Goal: Task Accomplishment & Management: Manage account settings

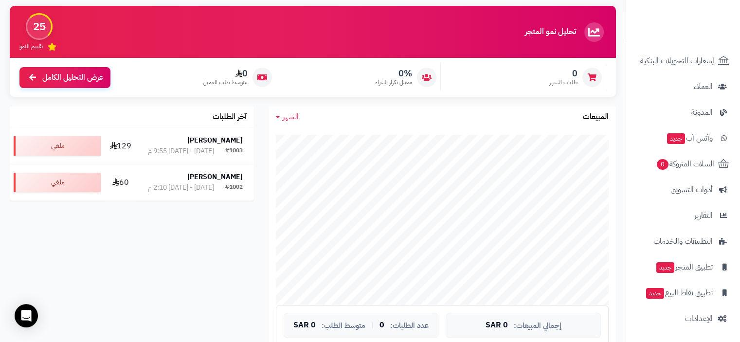
scroll to position [243, 0]
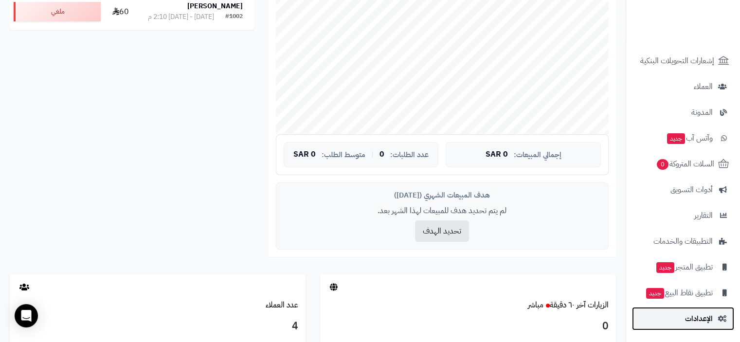
click at [706, 315] on span "الإعدادات" at bounding box center [699, 319] width 28 height 14
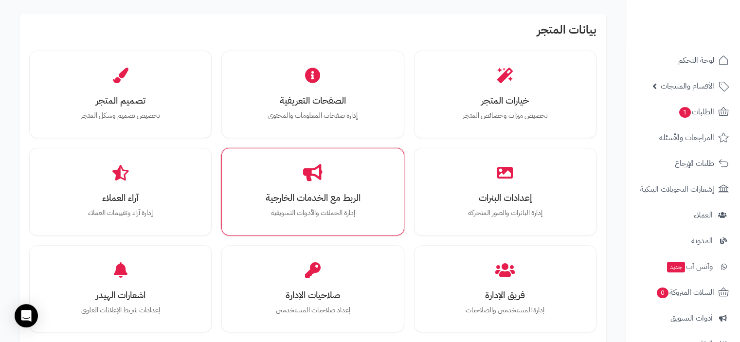
scroll to position [292, 0]
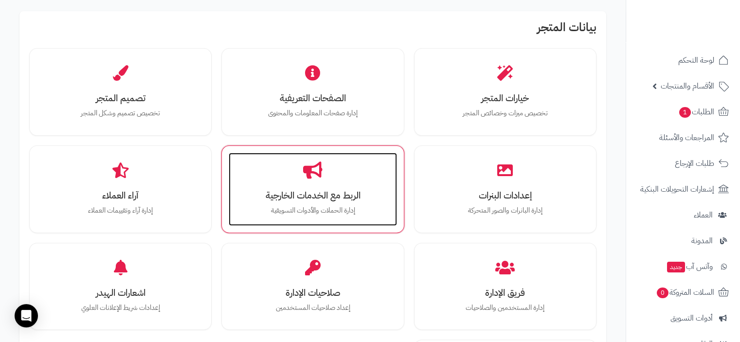
click at [324, 185] on div "الربط مع الخدمات الخارجية إدارة الحملات والأدوات التسويقية" at bounding box center [313, 189] width 168 height 73
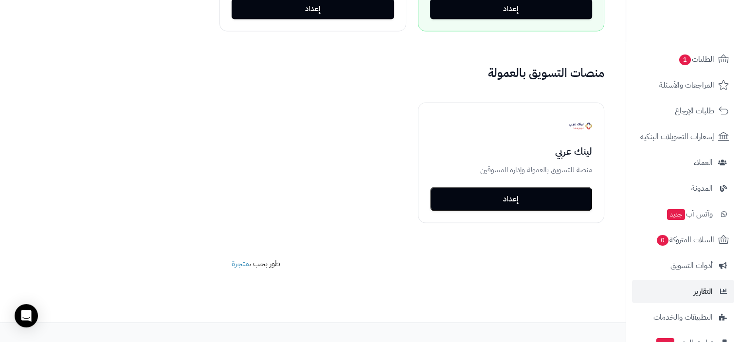
scroll to position [128, 0]
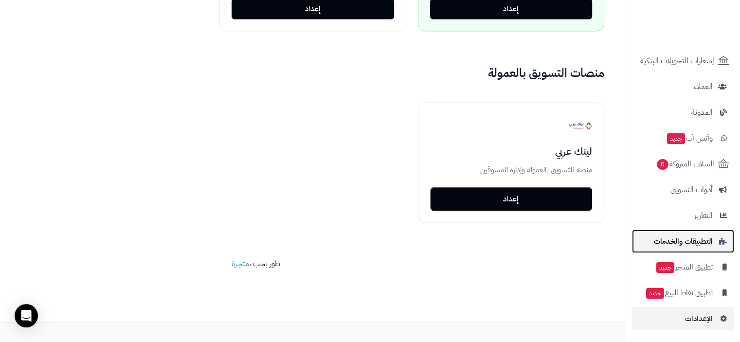
click at [699, 242] on span "التطبيقات والخدمات" at bounding box center [683, 241] width 59 height 14
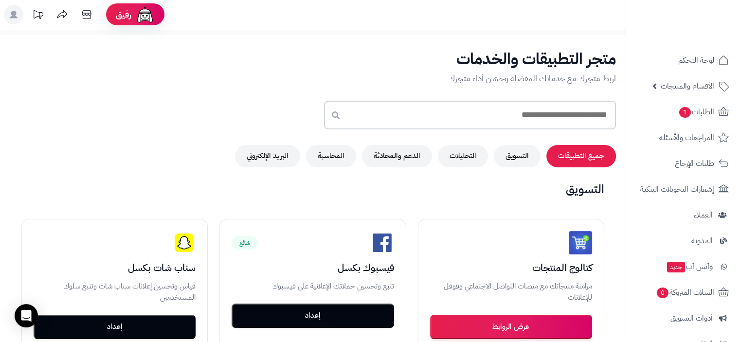
click at [542, 119] on input "text" at bounding box center [470, 115] width 292 height 29
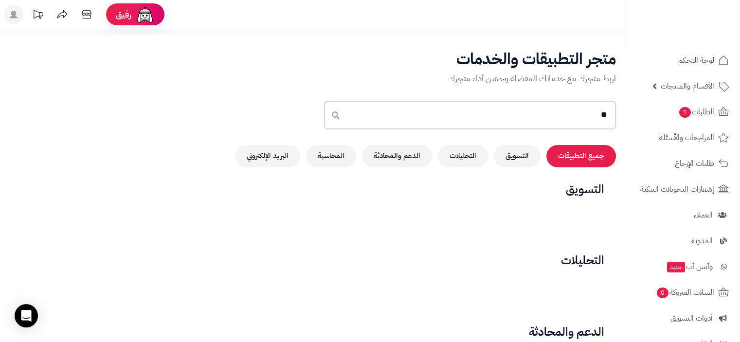
type input "*"
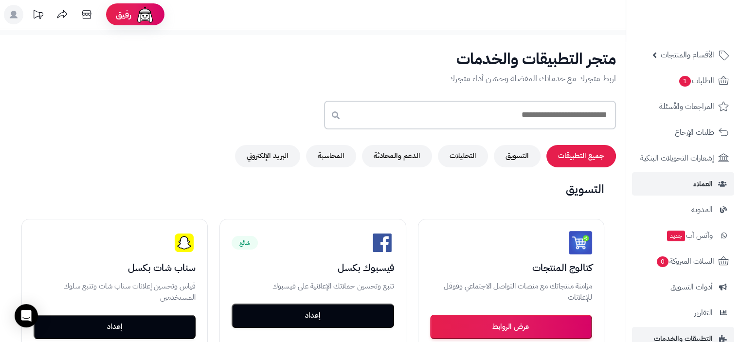
scroll to position [49, 0]
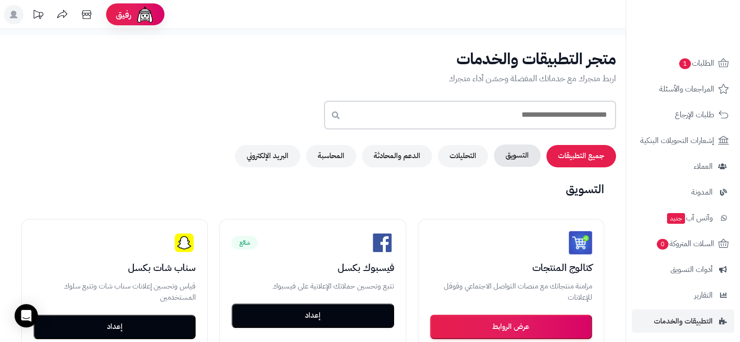
type input "*"
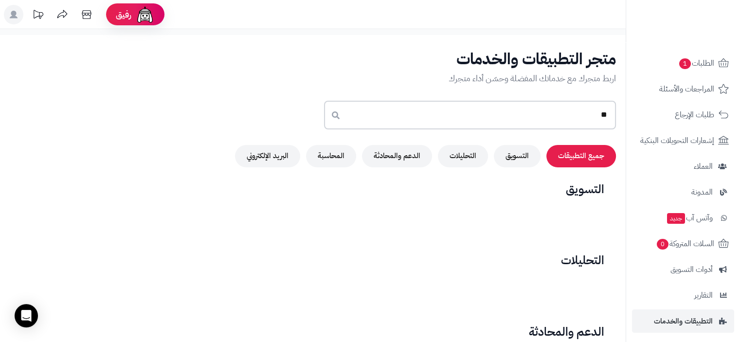
type input "*"
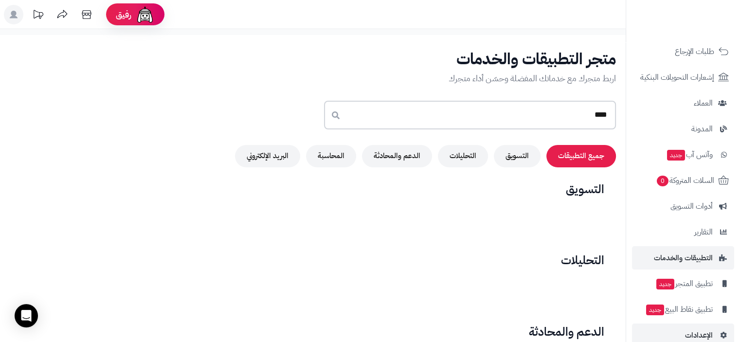
scroll to position [128, 0]
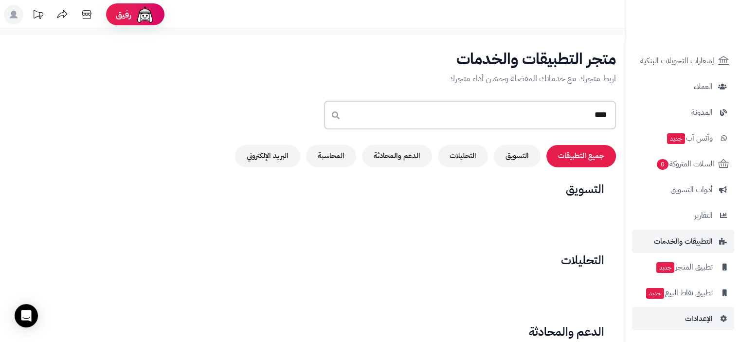
type input "****"
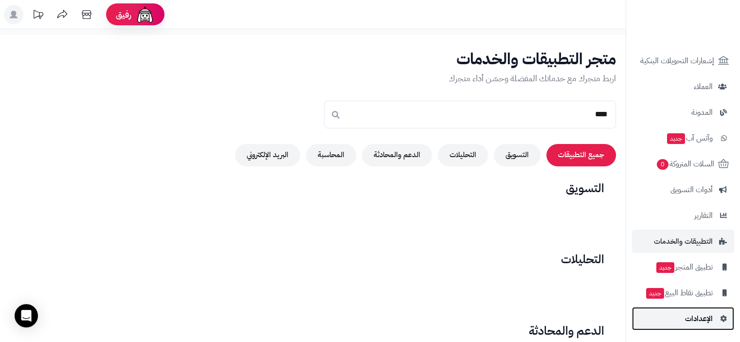
click at [716, 314] on link "الإعدادات" at bounding box center [683, 318] width 102 height 23
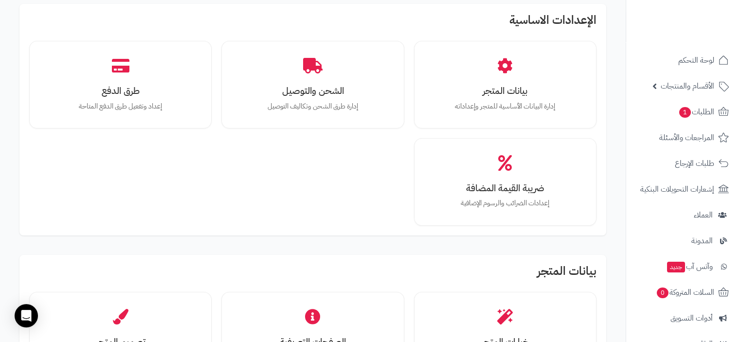
scroll to position [49, 0]
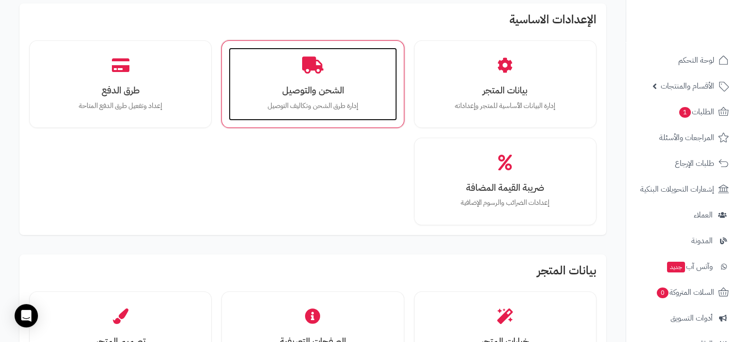
click at [313, 91] on h3 "الشحن والتوصيل" at bounding box center [312, 90] width 148 height 10
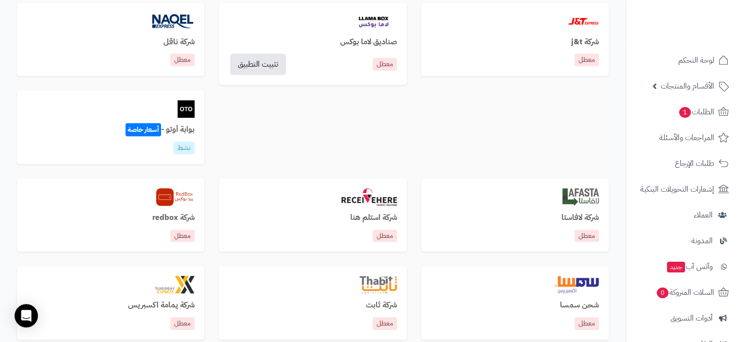
scroll to position [498, 0]
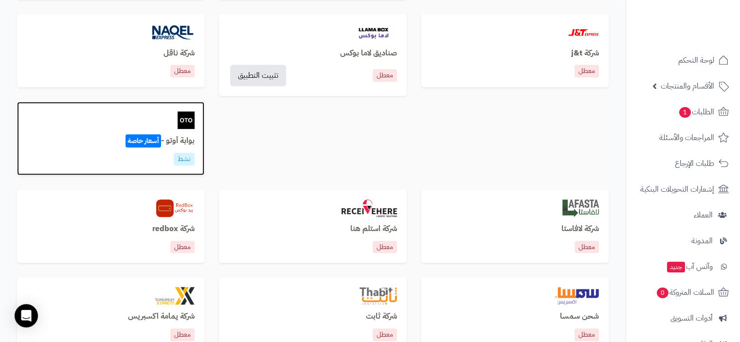
click at [154, 143] on span "أسعار خاصة" at bounding box center [143, 140] width 36 height 13
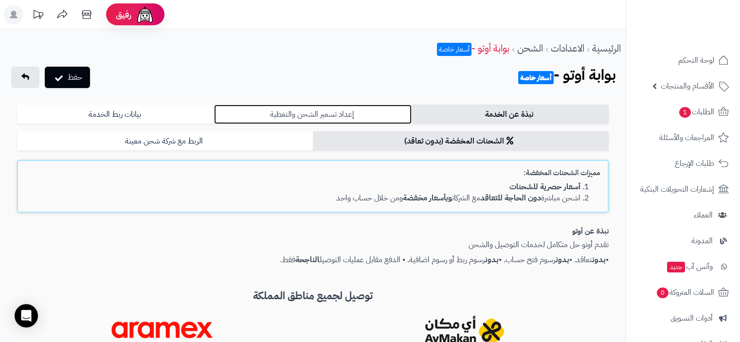
click at [329, 116] on link "إعداد تسعير الشحن والتغطية" at bounding box center [312, 114] width 197 height 19
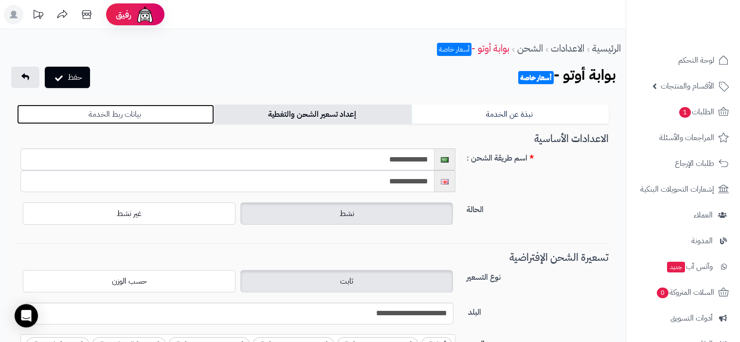
click at [125, 118] on link "بيانات ربط الخدمة" at bounding box center [115, 114] width 197 height 19
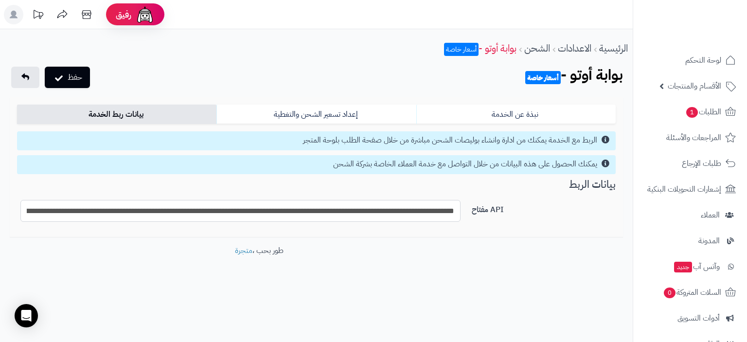
click at [394, 210] on input "**********" at bounding box center [240, 211] width 440 height 22
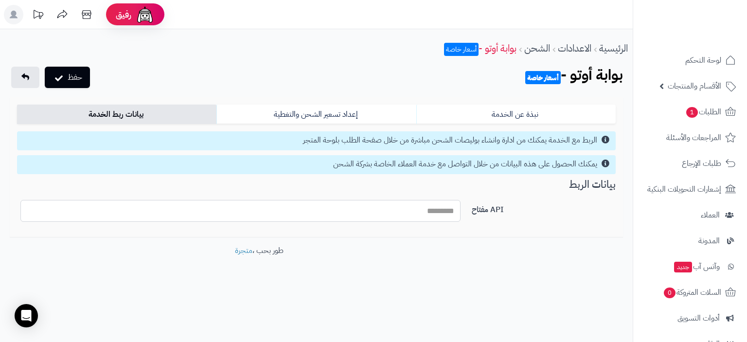
paste input "**********"
type input "**********"
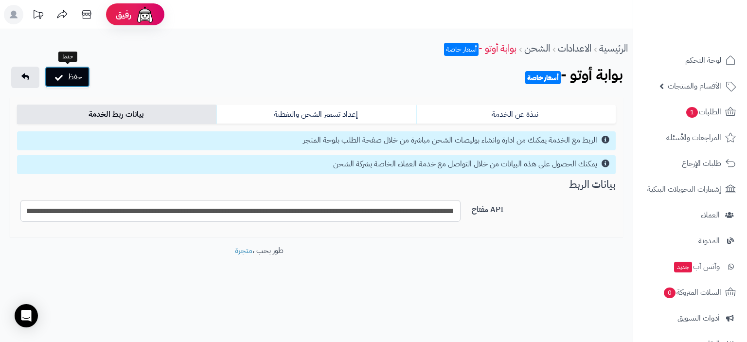
click at [75, 77] on button "حفظ" at bounding box center [67, 76] width 45 height 21
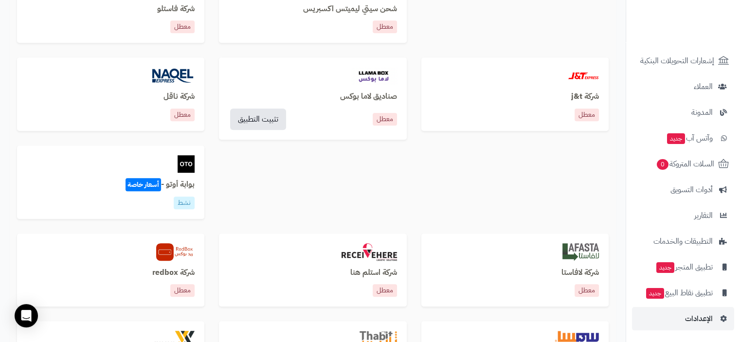
scroll to position [535, 0]
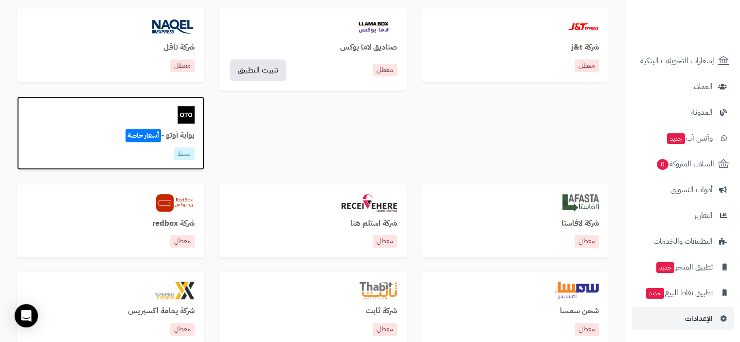
click at [175, 124] on div "بوابة أوتو - أسعار خاصة نشط" at bounding box center [110, 132] width 187 height 73
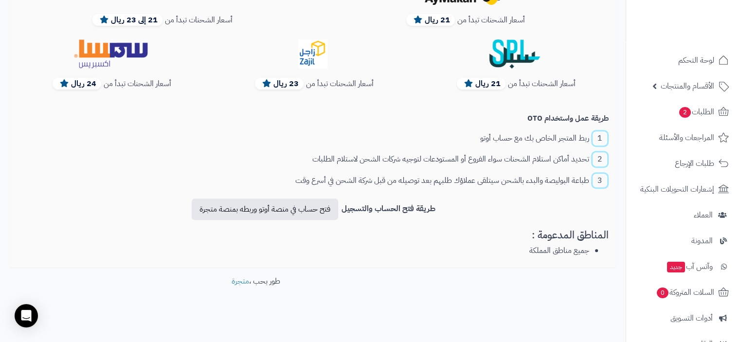
scroll to position [48, 0]
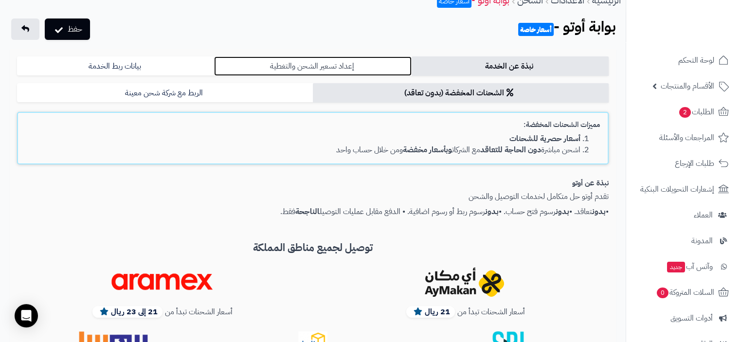
click at [339, 68] on link "إعداد تسعير الشحن والتغطية" at bounding box center [312, 65] width 197 height 19
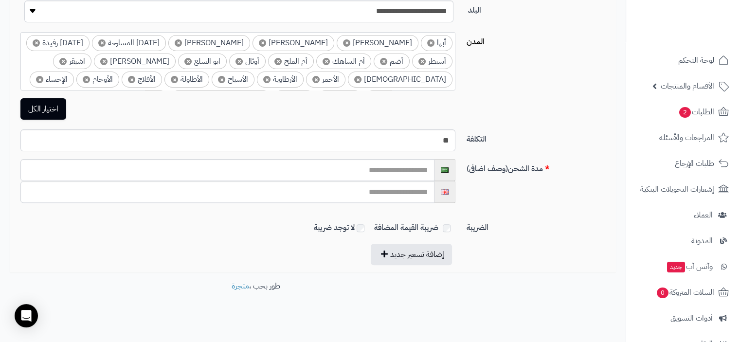
scroll to position [308, 0]
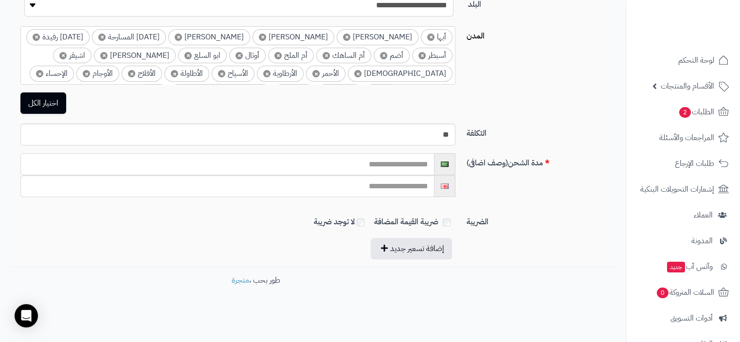
click at [421, 163] on input "text" at bounding box center [227, 164] width 414 height 22
drag, startPoint x: 439, startPoint y: 134, endPoint x: 469, endPoint y: 137, distance: 29.8
click at [469, 137] on div "التكلفة **" at bounding box center [312, 139] width 599 height 30
click at [492, 149] on div "التكلفة **" at bounding box center [312, 139] width 599 height 30
click at [704, 114] on span "الطلبات 2" at bounding box center [696, 112] width 36 height 14
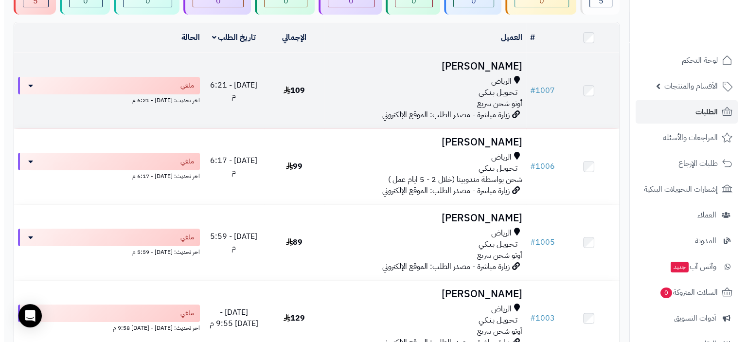
scroll to position [49, 0]
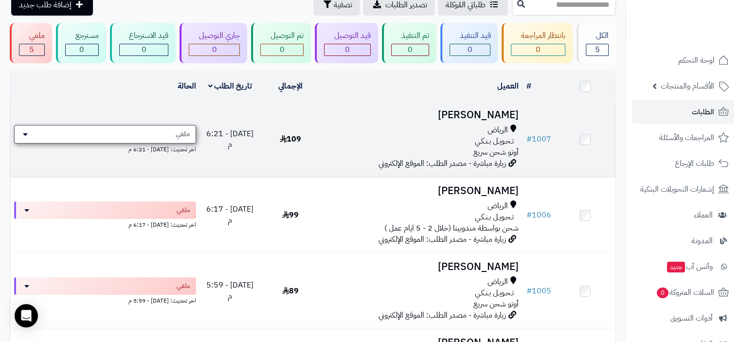
click at [23, 135] on icon at bounding box center [25, 134] width 5 height 8
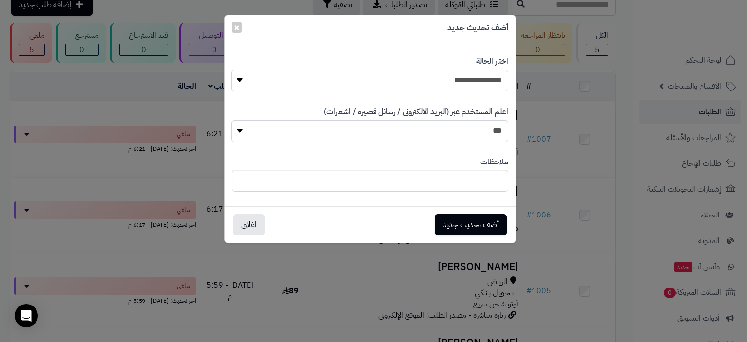
click at [268, 80] on select "**********" at bounding box center [370, 81] width 276 height 22
select select "*"
click at [232, 70] on select "**********" at bounding box center [370, 81] width 276 height 22
click at [482, 225] on button "أضف تحديث جديد" at bounding box center [471, 224] width 72 height 21
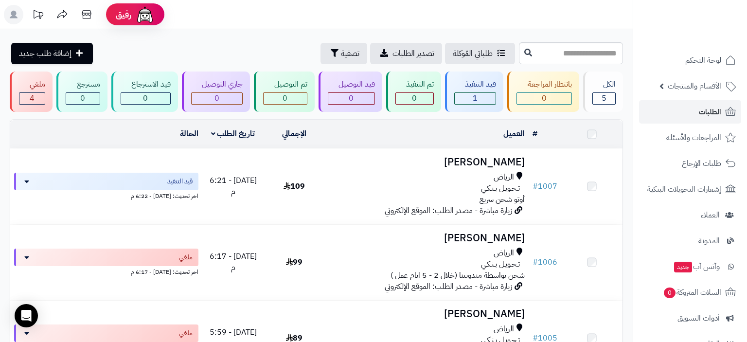
scroll to position [49, 0]
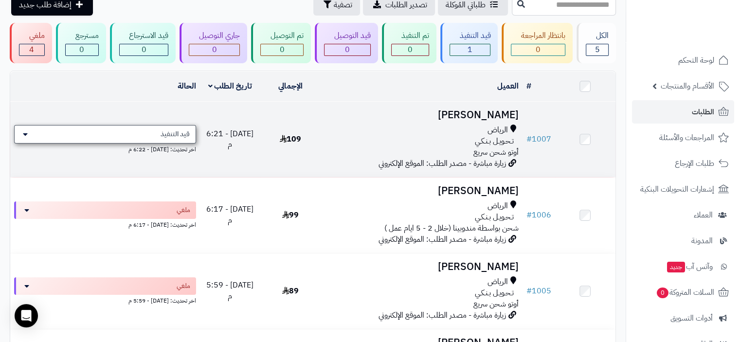
click at [27, 134] on icon at bounding box center [25, 134] width 5 height 8
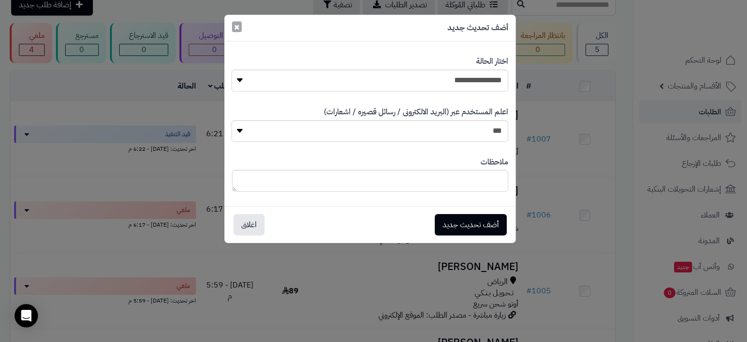
click at [239, 27] on button "×" at bounding box center [237, 26] width 10 height 11
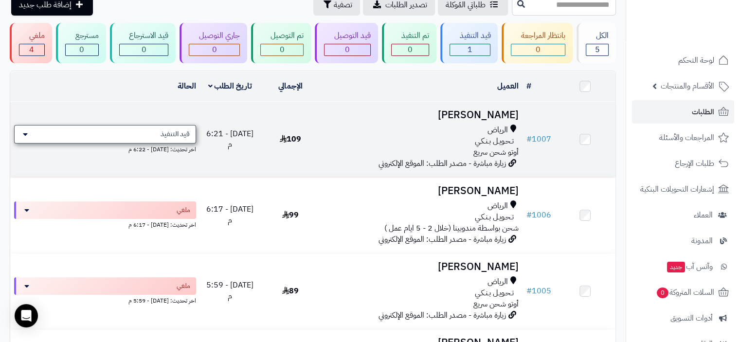
click at [164, 135] on span "قيد التنفيذ" at bounding box center [175, 134] width 29 height 10
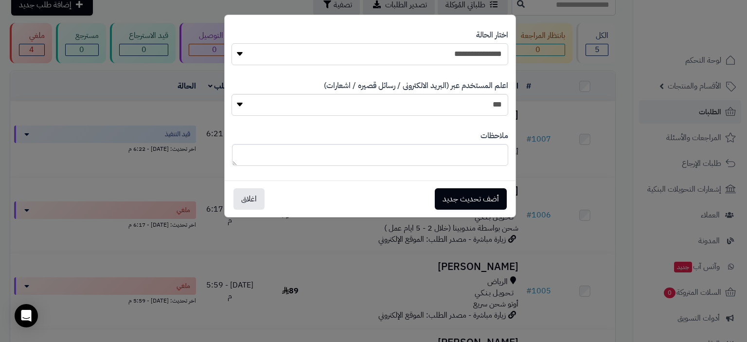
click at [460, 56] on select "**********" at bounding box center [370, 54] width 276 height 22
select select "*"
click at [232, 43] on select "**********" at bounding box center [370, 54] width 276 height 22
click at [469, 201] on button "أضف تحديث جديد" at bounding box center [471, 198] width 72 height 21
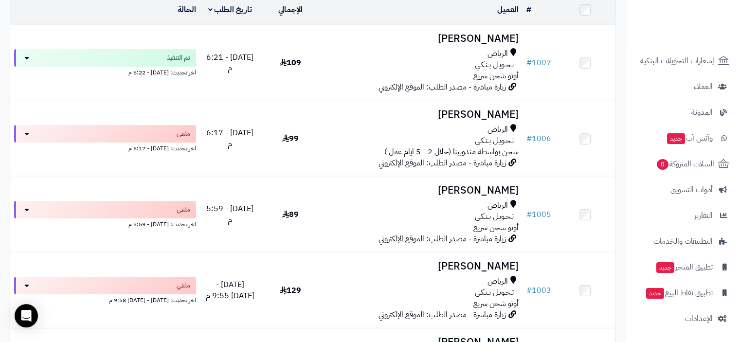
scroll to position [195, 0]
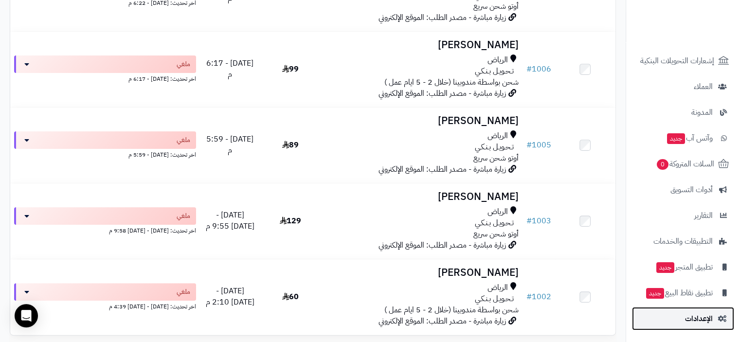
click at [708, 318] on span "الإعدادات" at bounding box center [699, 319] width 28 height 14
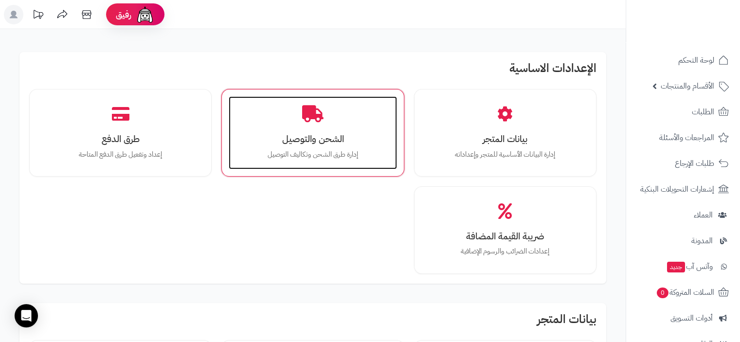
click at [329, 143] on h3 "الشحن والتوصيل" at bounding box center [312, 139] width 148 height 10
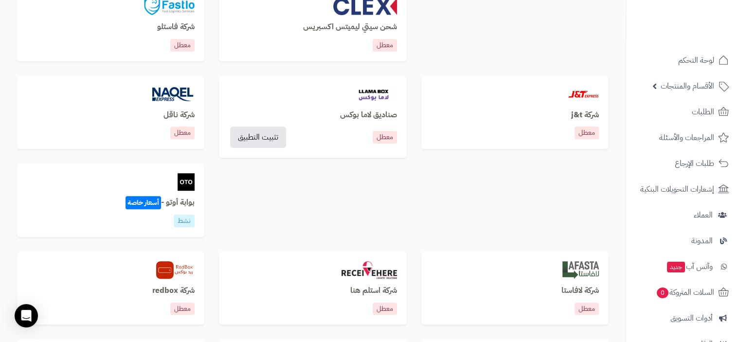
scroll to position [438, 0]
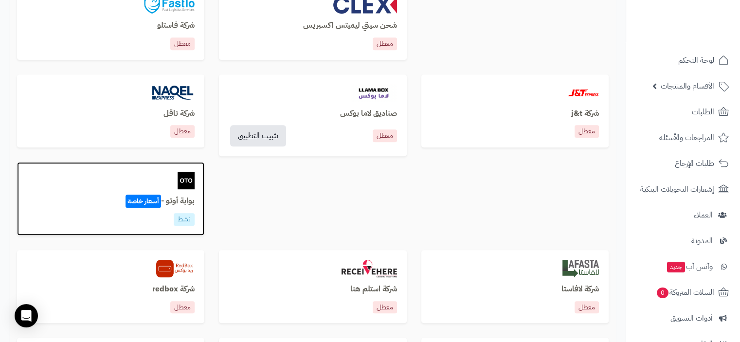
click at [155, 201] on span "أسعار خاصة" at bounding box center [143, 201] width 36 height 13
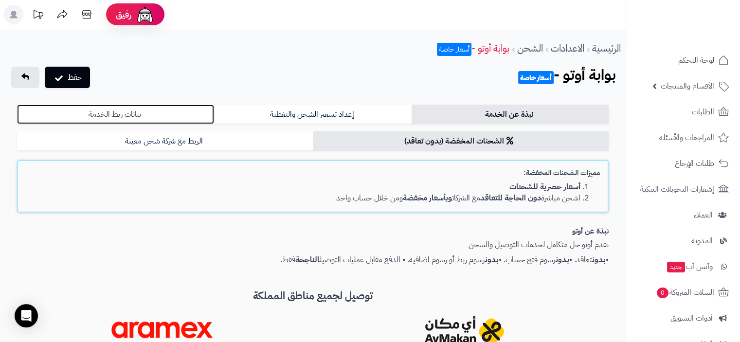
click at [139, 112] on link "بيانات ربط الخدمة" at bounding box center [115, 114] width 197 height 19
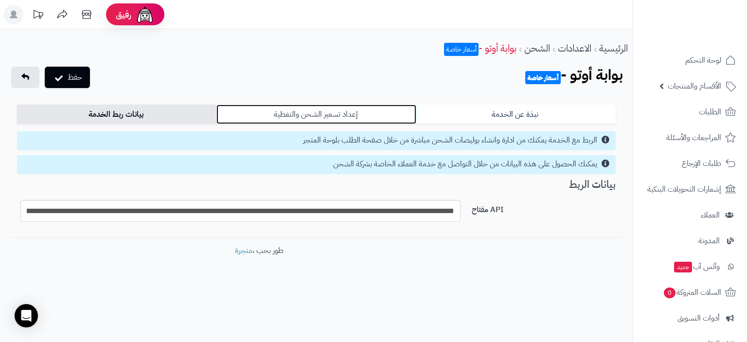
click at [354, 116] on link "إعداد تسعير الشحن والتغطية" at bounding box center [315, 114] width 199 height 19
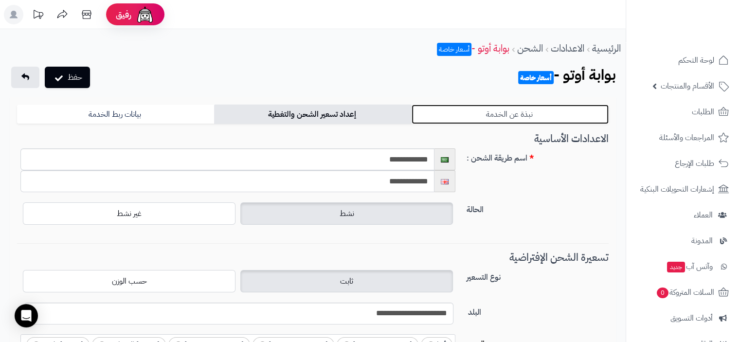
click at [502, 116] on link "نبذة عن الخدمة" at bounding box center [510, 114] width 197 height 19
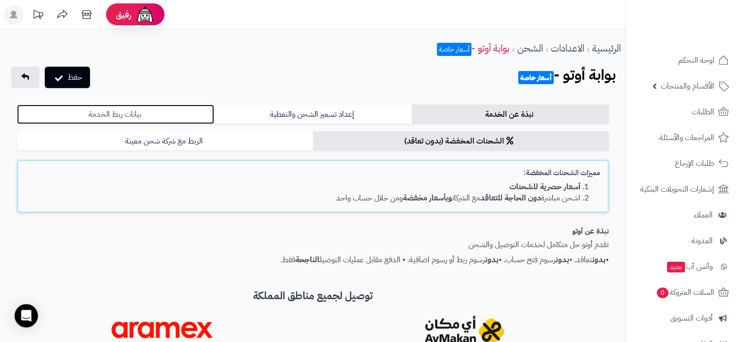
click at [125, 113] on link "بيانات ربط الخدمة" at bounding box center [115, 114] width 197 height 19
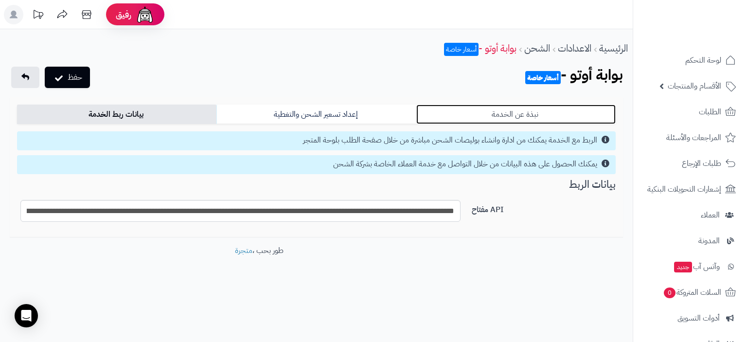
click at [516, 110] on link "نبذة عن الخدمة" at bounding box center [515, 114] width 199 height 19
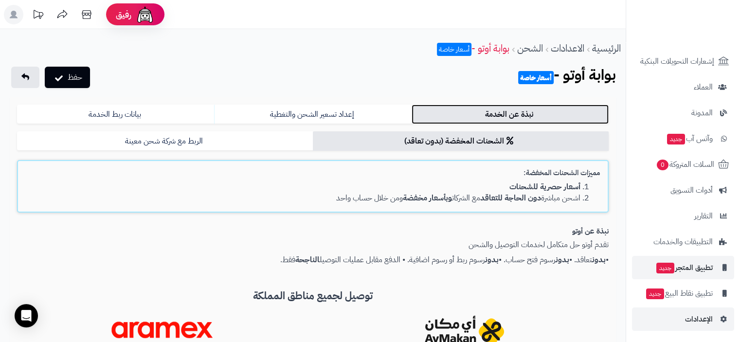
scroll to position [128, 0]
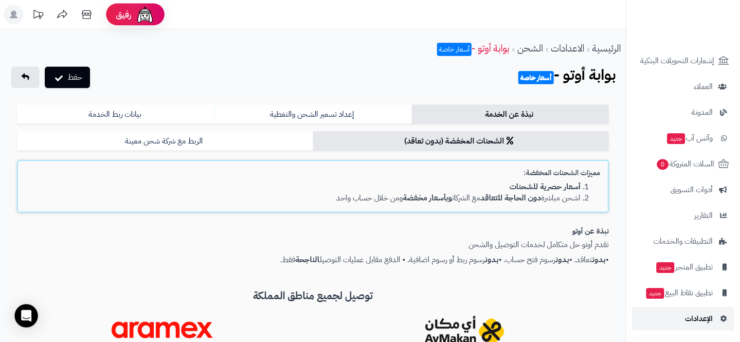
click at [685, 316] on span "الإعدادات" at bounding box center [699, 319] width 28 height 14
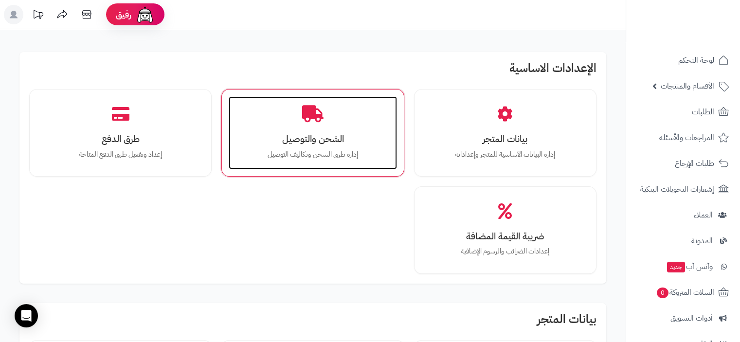
click at [327, 135] on h3 "الشحن والتوصيل" at bounding box center [312, 139] width 148 height 10
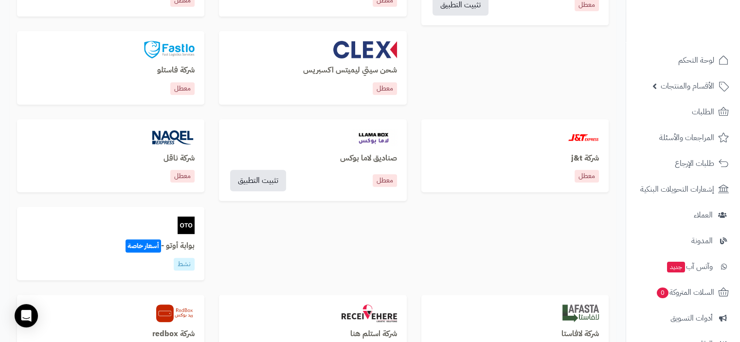
scroll to position [486, 0]
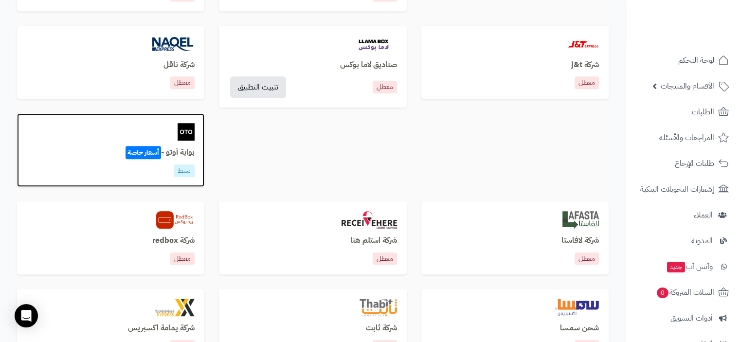
click at [183, 173] on p "نشط" at bounding box center [184, 170] width 21 height 13
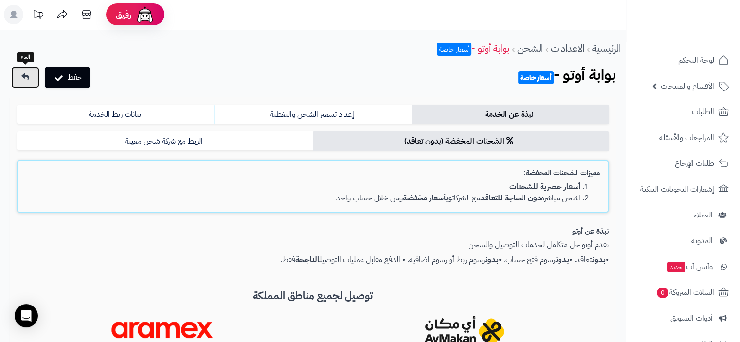
click at [27, 78] on icon at bounding box center [25, 77] width 8 height 8
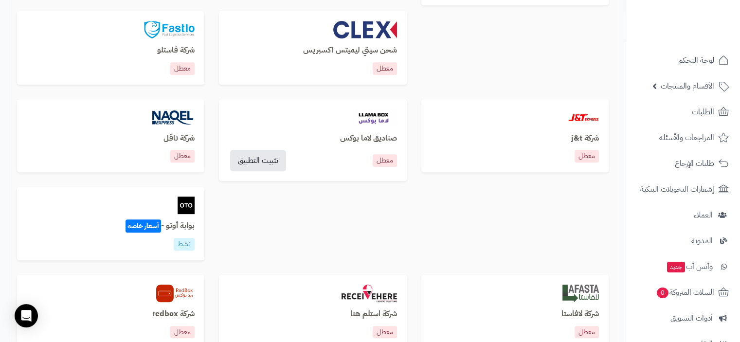
scroll to position [438, 0]
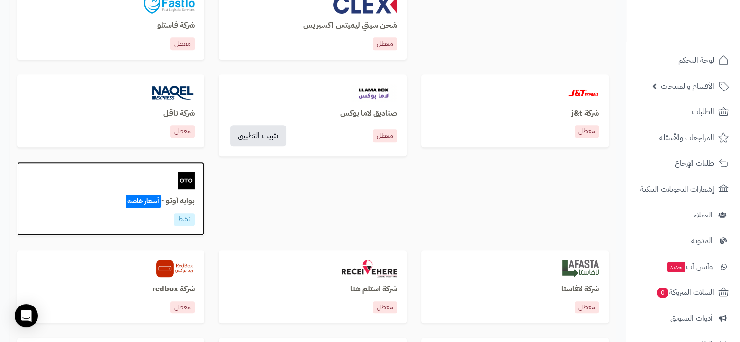
click at [149, 202] on span "أسعار خاصة" at bounding box center [143, 201] width 36 height 13
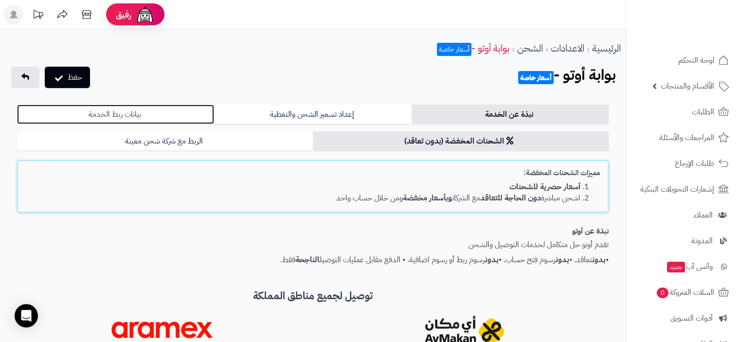
click at [136, 116] on link "بيانات ربط الخدمة" at bounding box center [115, 114] width 197 height 19
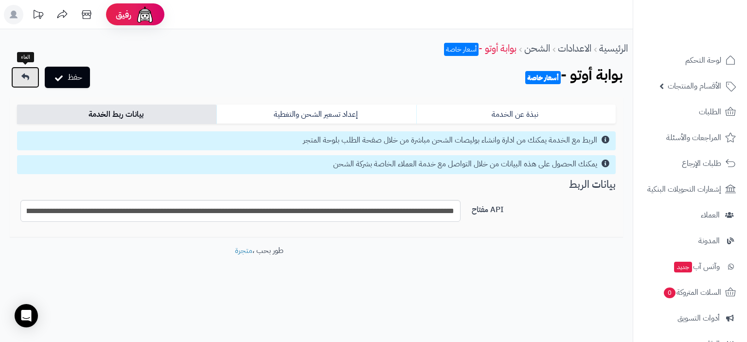
click at [25, 78] on icon at bounding box center [25, 77] width 8 height 8
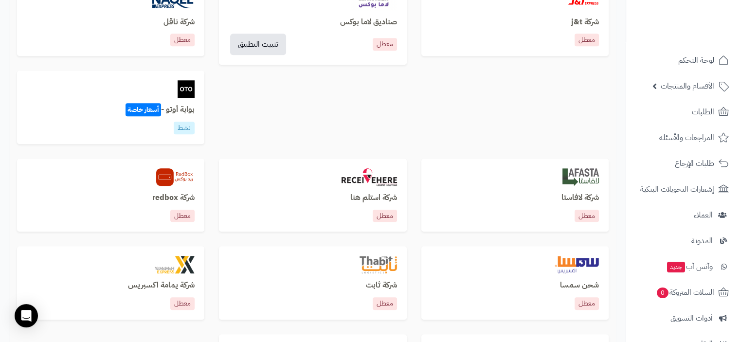
scroll to position [535, 0]
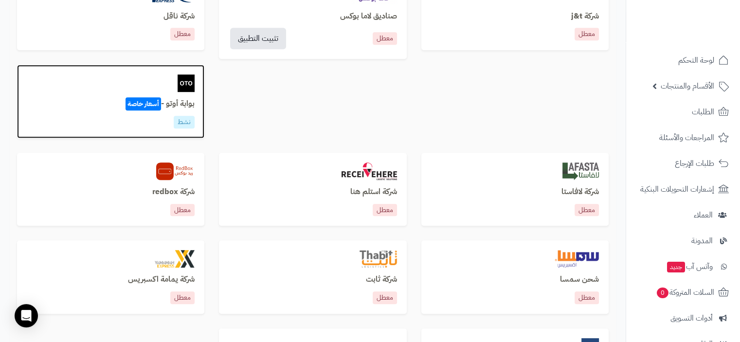
click at [175, 104] on h3 "بوابة أوتو - أسعار خاصة" at bounding box center [111, 104] width 168 height 9
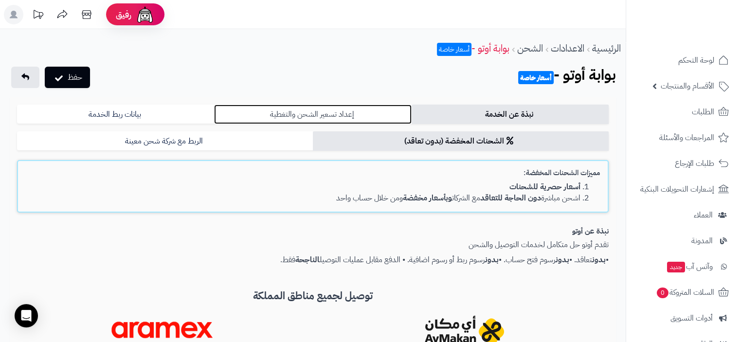
click at [332, 116] on link "إعداد تسعير الشحن والتغطية" at bounding box center [312, 114] width 197 height 19
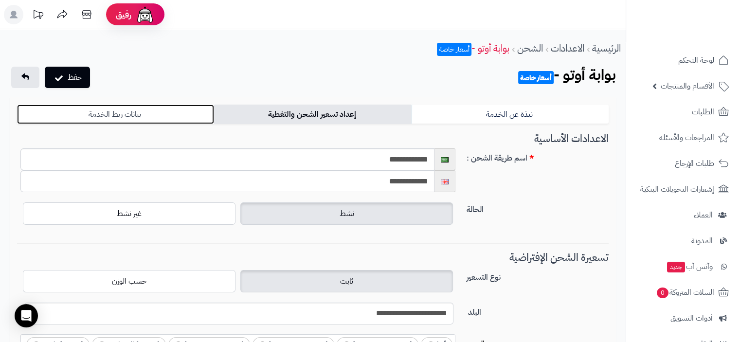
click at [154, 114] on link "بيانات ربط الخدمة" at bounding box center [115, 114] width 197 height 19
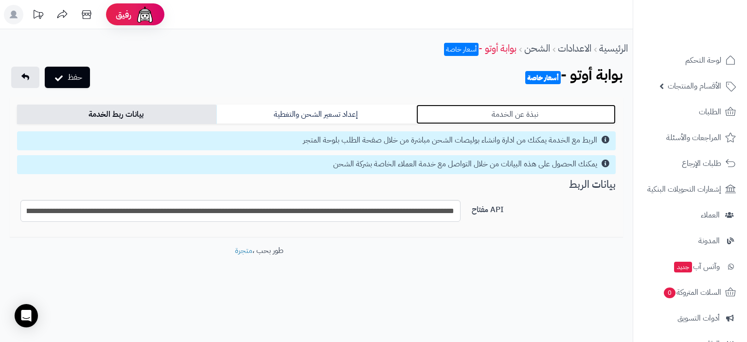
click at [533, 118] on link "نبذة عن الخدمة" at bounding box center [515, 114] width 199 height 19
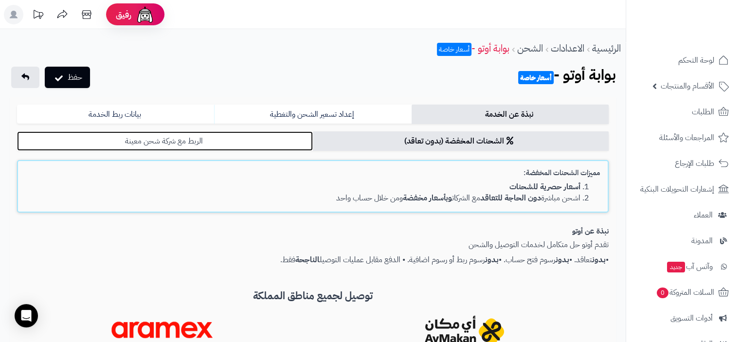
click at [232, 146] on link "الربط مع شركة شحن معينة" at bounding box center [165, 140] width 296 height 19
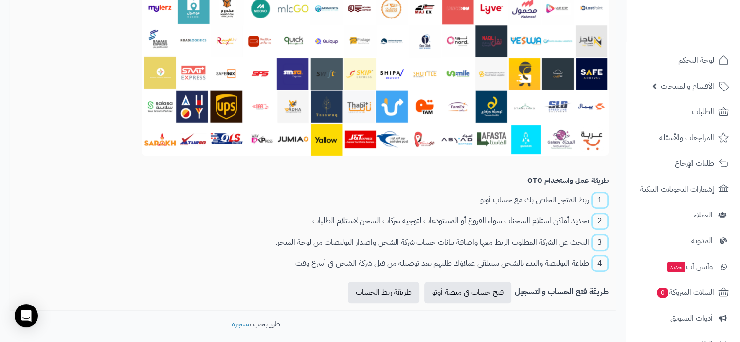
scroll to position [399, 0]
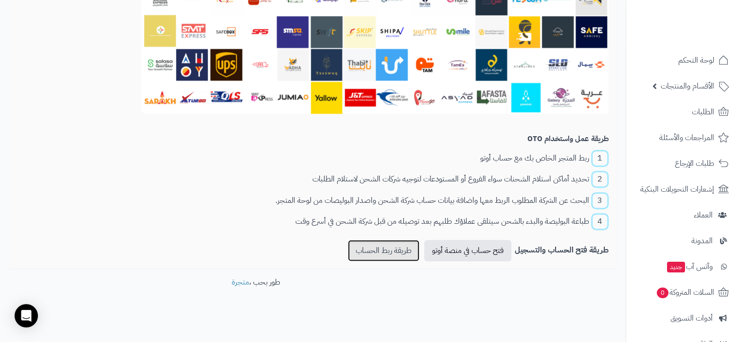
click at [401, 247] on link "طريقة ربط الحساب" at bounding box center [384, 250] width 72 height 21
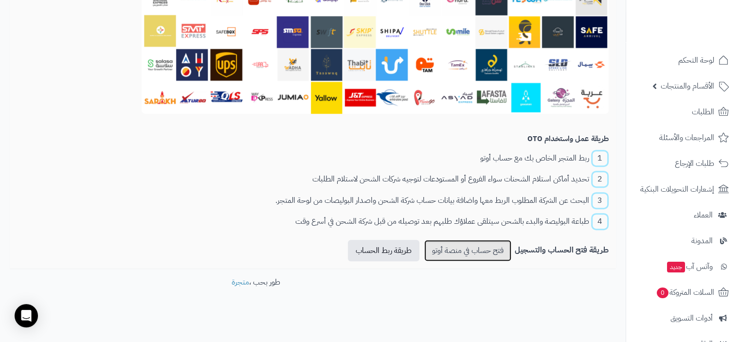
click at [484, 252] on link "فتح حساب في منصة أوتو" at bounding box center [467, 250] width 87 height 21
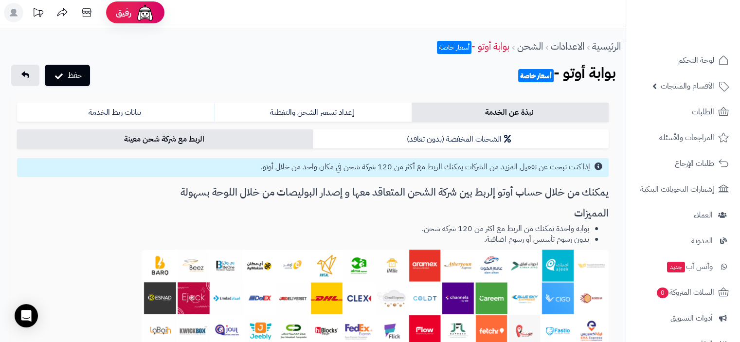
scroll to position [0, 0]
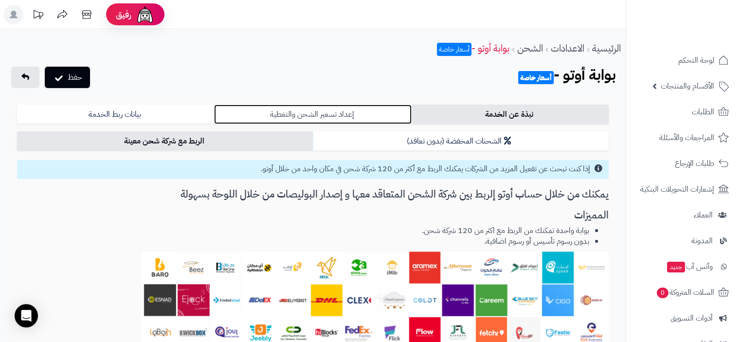
click at [319, 114] on link "إعداد تسعير الشحن والتغطية" at bounding box center [312, 114] width 197 height 19
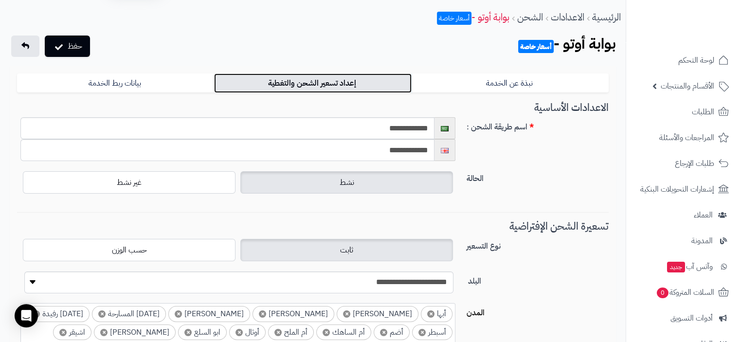
scroll to position [49, 0]
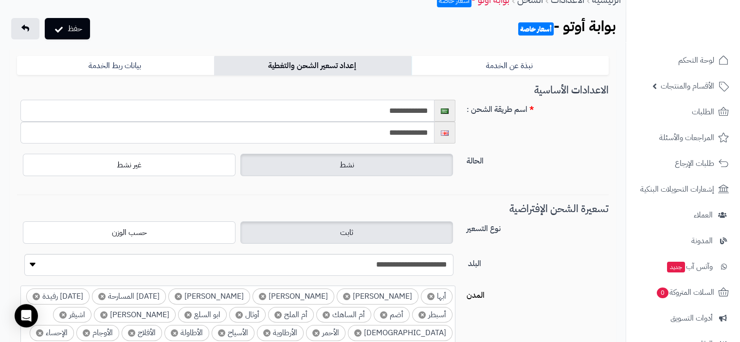
drag, startPoint x: 376, startPoint y: 112, endPoint x: 584, endPoint y: 125, distance: 207.6
click at [584, 125] on div "**********" at bounding box center [312, 126] width 599 height 52
type input "********"
drag, startPoint x: 372, startPoint y: 132, endPoint x: 466, endPoint y: 143, distance: 94.0
click at [466, 143] on div "**********" at bounding box center [312, 126] width 599 height 52
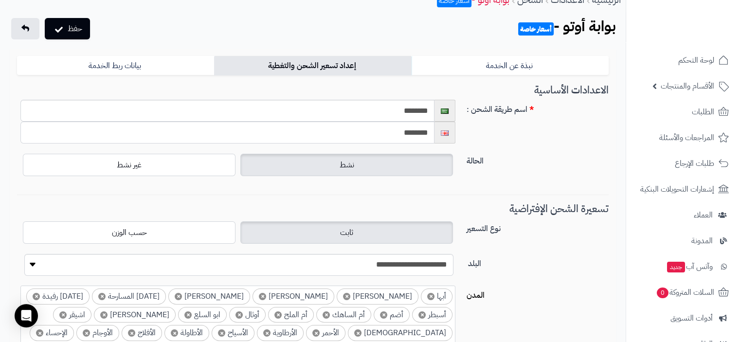
drag, startPoint x: 391, startPoint y: 137, endPoint x: 544, endPoint y: 139, distance: 153.7
click at [544, 139] on div "اسم طريقة الشحن : ******** ********" at bounding box center [312, 126] width 599 height 52
type input "********"
click at [562, 162] on label "الحالة" at bounding box center [538, 159] width 150 height 16
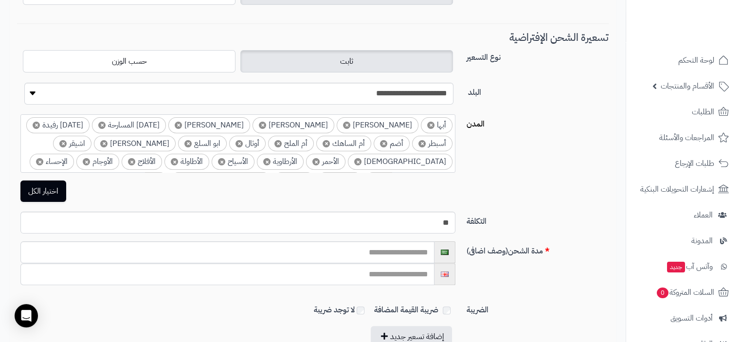
scroll to position [211, 0]
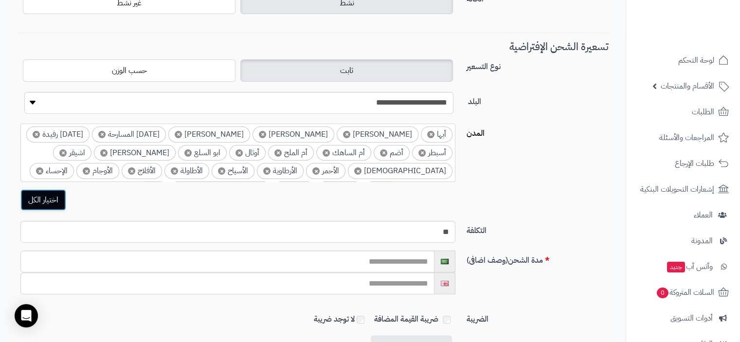
click at [47, 203] on button "اختيار الكل" at bounding box center [43, 199] width 46 height 21
click at [230, 307] on div "الضريبة ضريبة القيمة المضافة لا توجد ضريبة" at bounding box center [312, 318] width 599 height 33
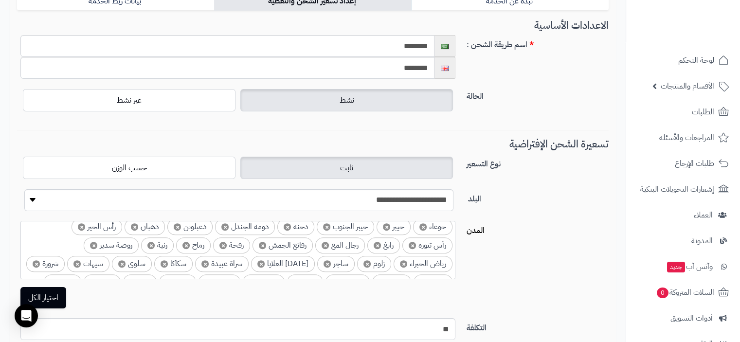
scroll to position [584, 0]
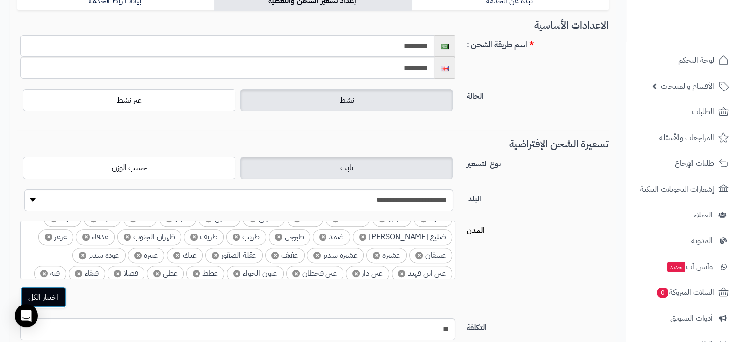
click at [46, 299] on button "اختيار الكل" at bounding box center [43, 297] width 46 height 21
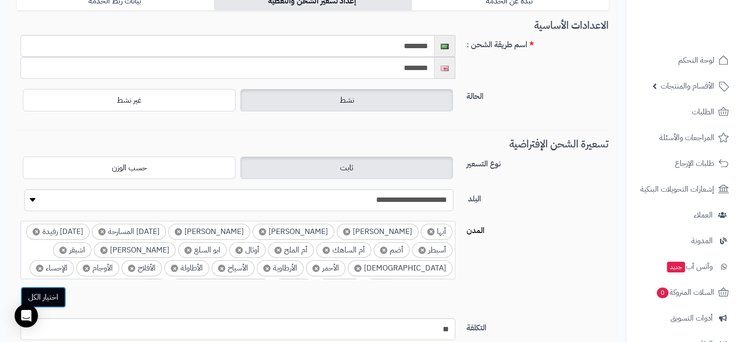
click at [55, 299] on button "اختيار الكل" at bounding box center [43, 297] width 46 height 21
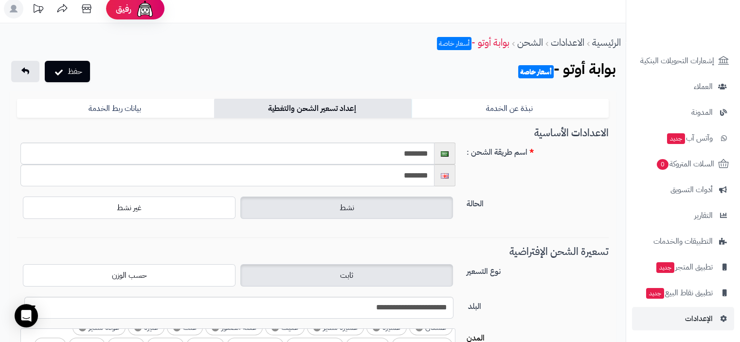
scroll to position [0, 0]
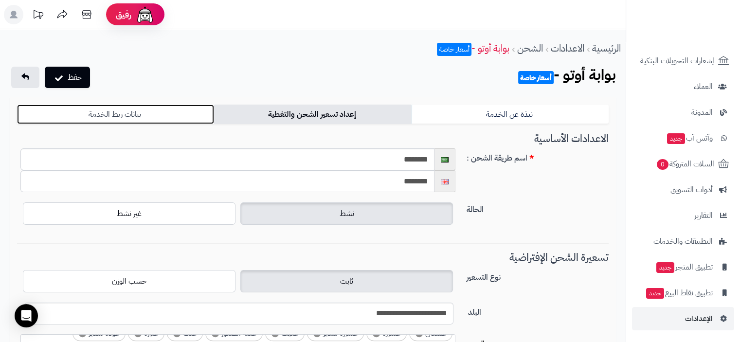
click at [155, 116] on link "بيانات ربط الخدمة" at bounding box center [115, 114] width 197 height 19
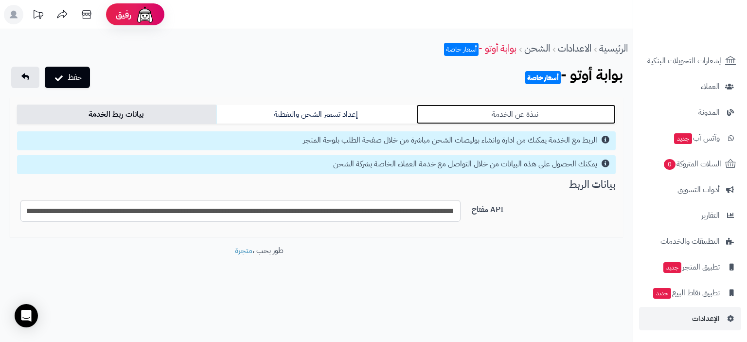
click at [484, 116] on link "نبذة عن الخدمة" at bounding box center [515, 114] width 199 height 19
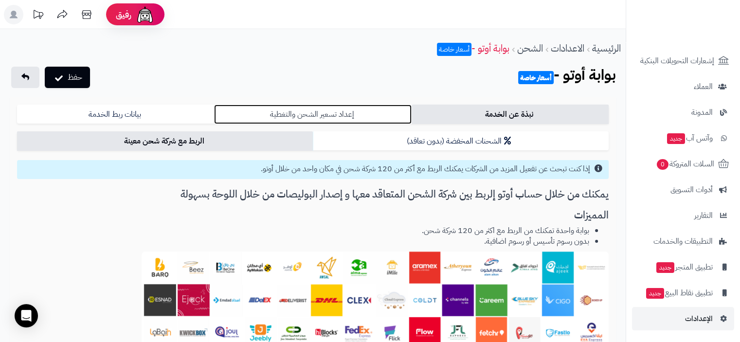
click at [323, 109] on link "إعداد تسعير الشحن والتغطية" at bounding box center [312, 114] width 197 height 19
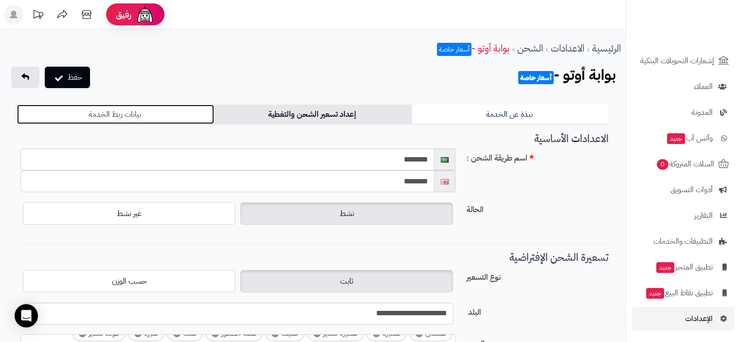
click at [131, 116] on link "بيانات ربط الخدمة" at bounding box center [115, 114] width 197 height 19
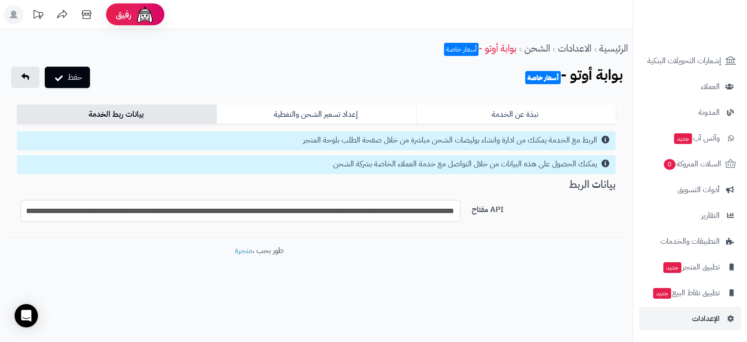
click at [422, 209] on input "**********" at bounding box center [240, 211] width 440 height 22
drag, startPoint x: 421, startPoint y: 209, endPoint x: 409, endPoint y: 252, distance: 45.1
click at [409, 252] on footer "طور بحب ، متجرة" at bounding box center [259, 269] width 519 height 49
click at [389, 213] on input "**********" at bounding box center [240, 211] width 440 height 22
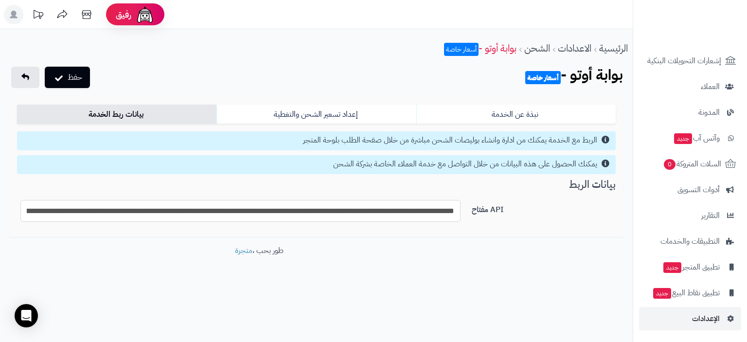
click at [389, 213] on input "**********" at bounding box center [240, 211] width 440 height 22
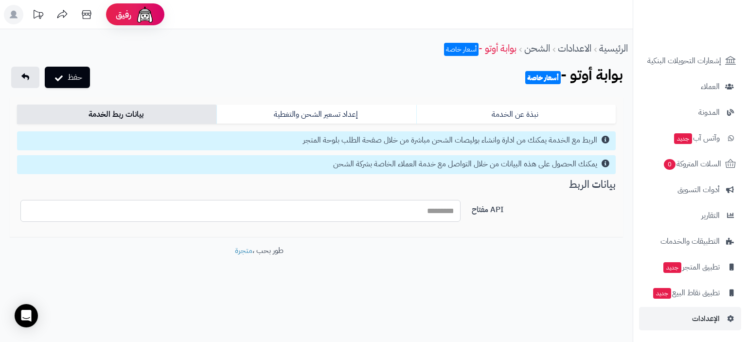
paste input "**********"
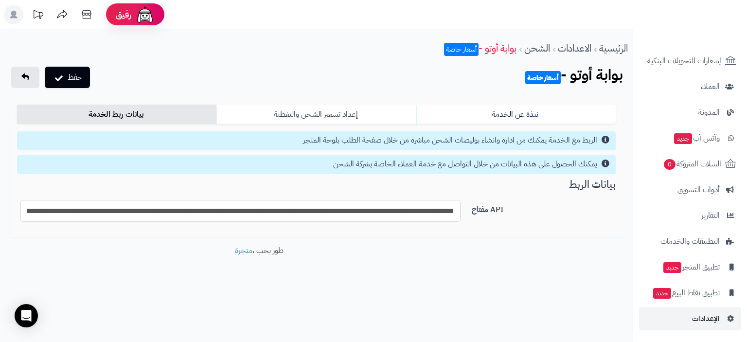
scroll to position [0, -555]
type input "**********"
click at [77, 67] on button "حفظ" at bounding box center [67, 76] width 45 height 21
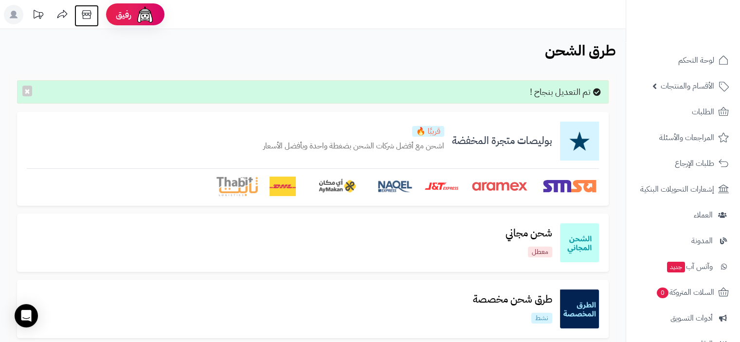
click at [82, 13] on icon at bounding box center [86, 14] width 19 height 19
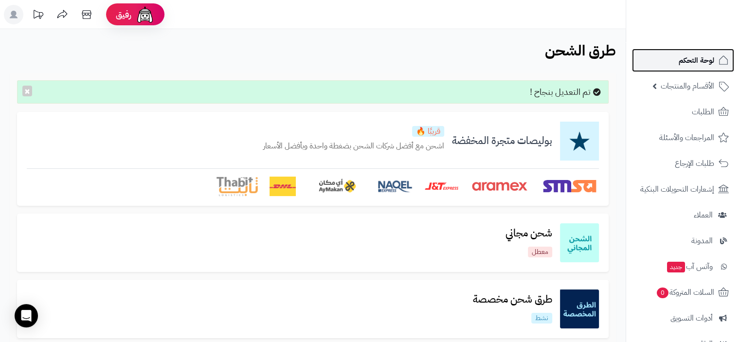
click at [698, 59] on span "لوحة التحكم" at bounding box center [697, 61] width 36 height 14
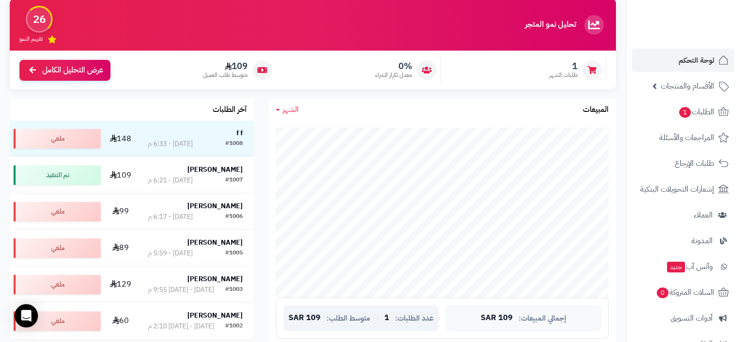
scroll to position [97, 0]
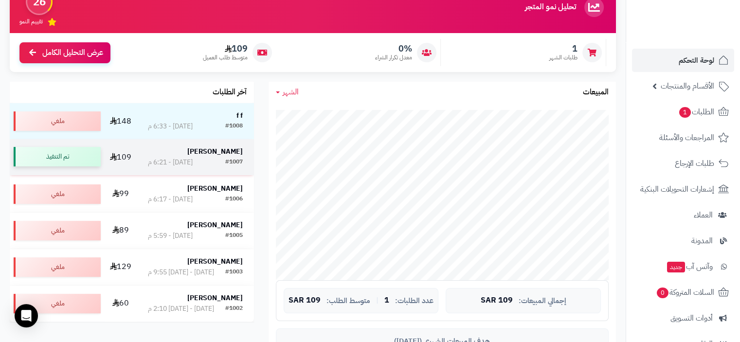
click at [47, 162] on div "تم التنفيذ" at bounding box center [57, 156] width 87 height 19
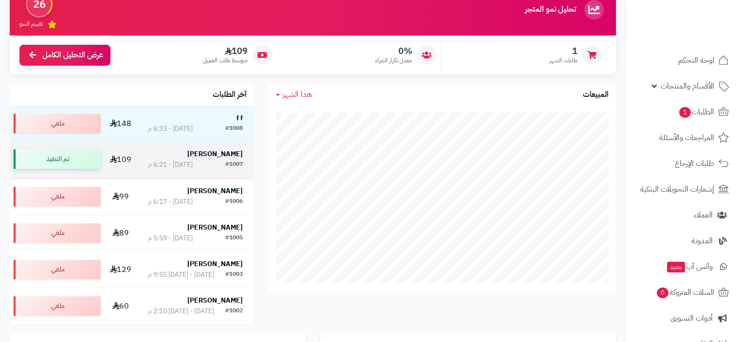
scroll to position [97, 0]
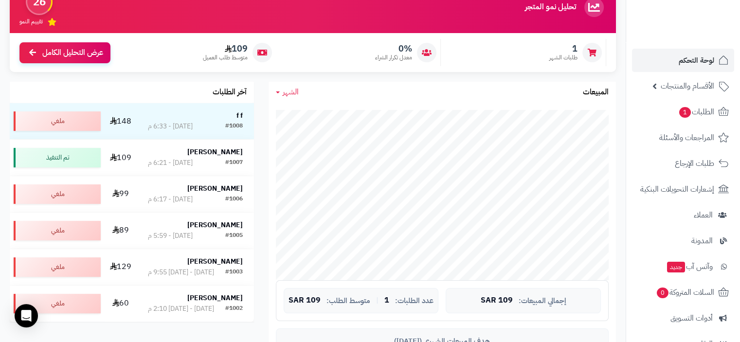
drag, startPoint x: 43, startPoint y: 164, endPoint x: 4, endPoint y: 162, distance: 39.0
click at [4, 162] on div "آخر الطلبات f f #1008 [DATE] - 6:33 م 148 [PERSON_NAME] #1007 [DATE] - 6:21 م 1…" at bounding box center [131, 206] width 259 height 249
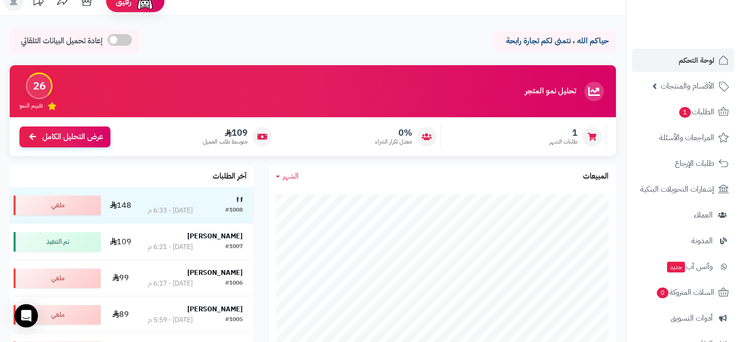
scroll to position [0, 0]
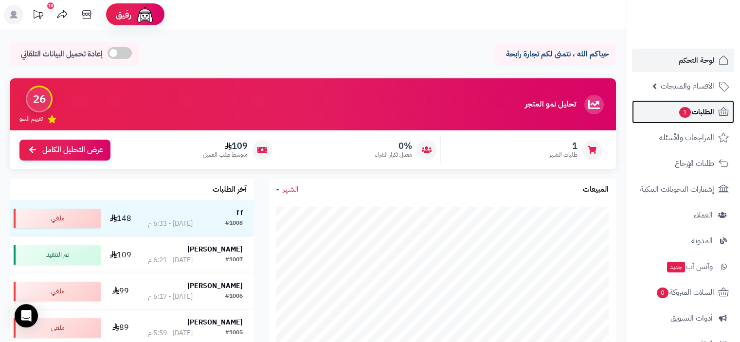
click at [699, 112] on span "الطلبات 1" at bounding box center [696, 112] width 36 height 14
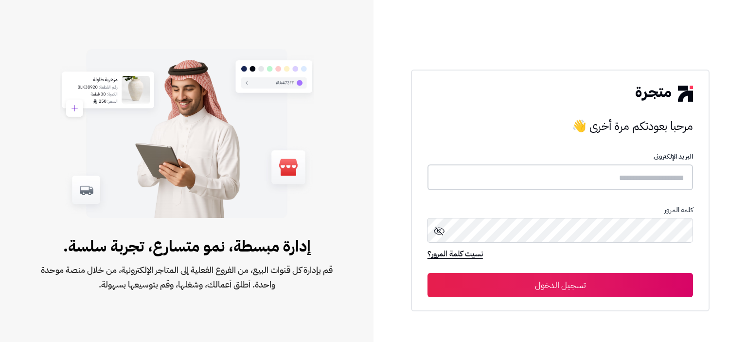
type input "**********"
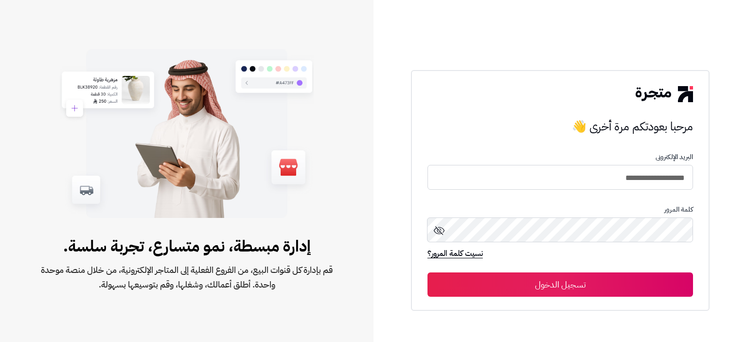
click at [609, 290] on button "تسجيل الدخول" at bounding box center [561, 284] width 266 height 24
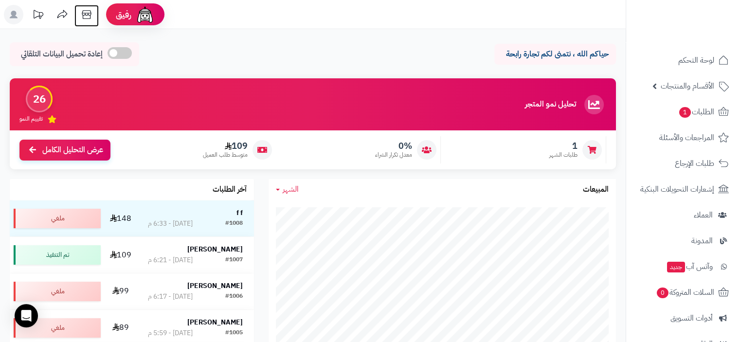
click at [86, 12] on icon at bounding box center [86, 14] width 19 height 19
